Goal: Find contact information: Find contact information

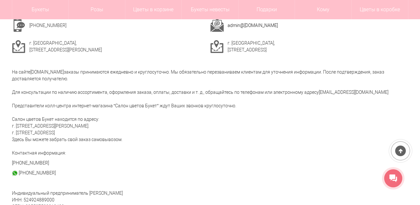
scroll to position [97, 0]
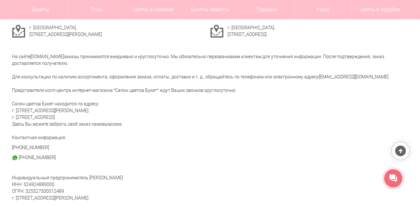
scroll to position [129, 0]
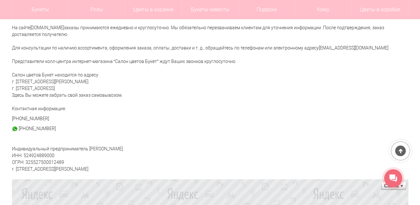
drag, startPoint x: 12, startPoint y: 149, endPoint x: 148, endPoint y: 150, distance: 136.2
copy div "Индивидуальный предприниматель Пырьев Степан Викторович"
